Goal: Information Seeking & Learning: Find specific page/section

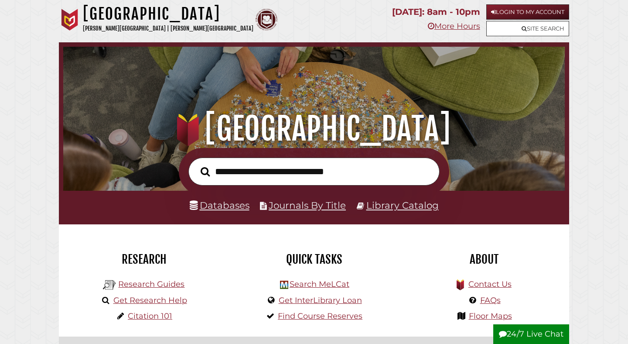
scroll to position [166, 497]
click at [204, 207] on link "Databases" at bounding box center [220, 204] width 60 height 11
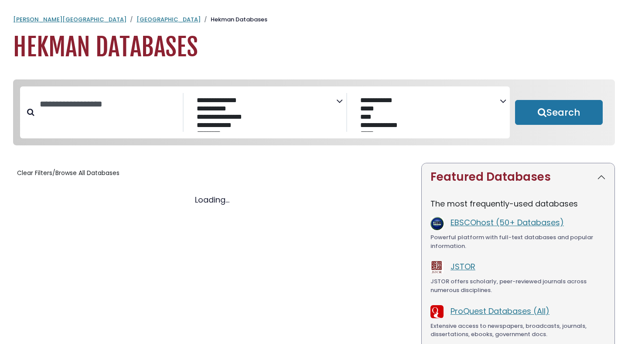
select select "Database Subject Filter"
select select "Database Vendors Filter"
select select "Database Subject Filter"
select select "Database Vendors Filter"
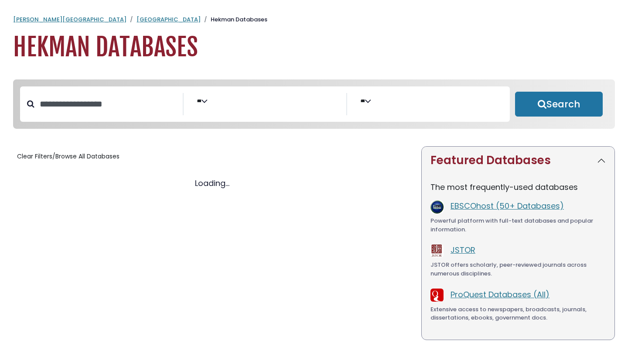
select select "Database Subject Filter"
select select "Database Vendors Filter"
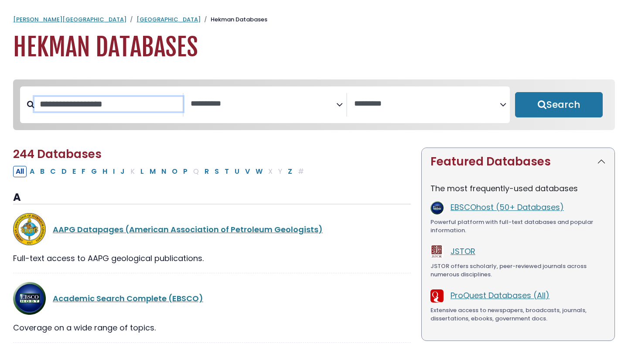
click at [92, 107] on input "Search database by title or keyword" at bounding box center [108, 104] width 148 height 14
type input "****"
click at [221, 99] on span "Search filters" at bounding box center [264, 102] width 146 height 11
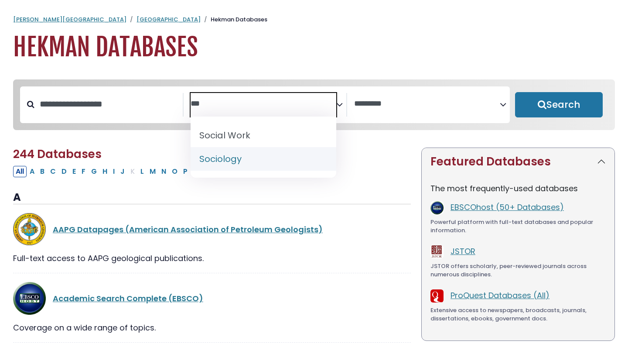
type textarea "***"
select select "*****"
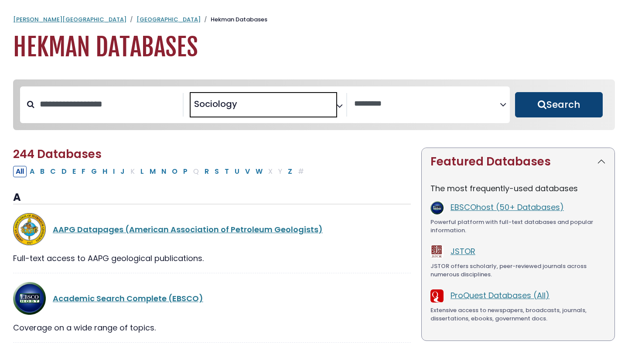
click at [545, 114] on button "Search" at bounding box center [559, 104] width 88 height 25
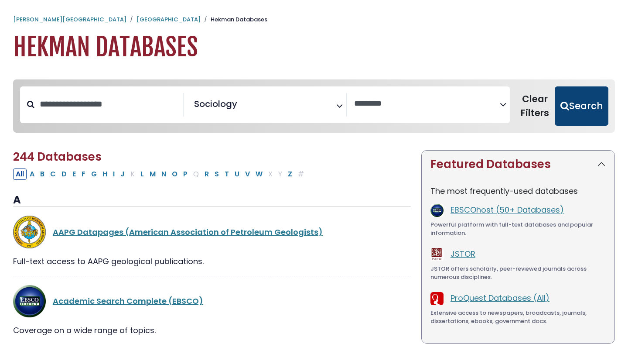
select select "Database Vendors Filter"
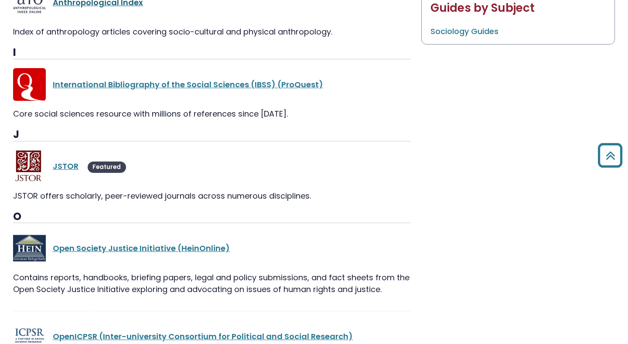
scroll to position [567, 0]
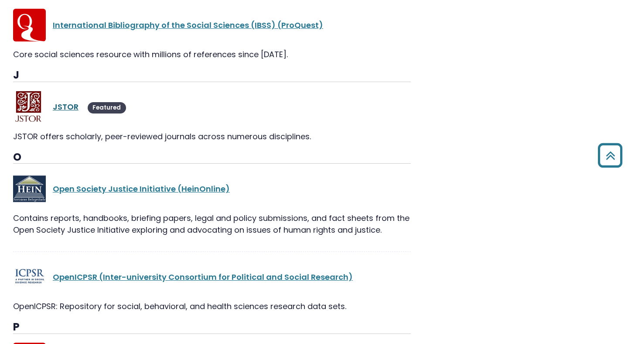
click at [61, 111] on link "JSTOR" at bounding box center [66, 106] width 26 height 11
